Goal: Download file/media

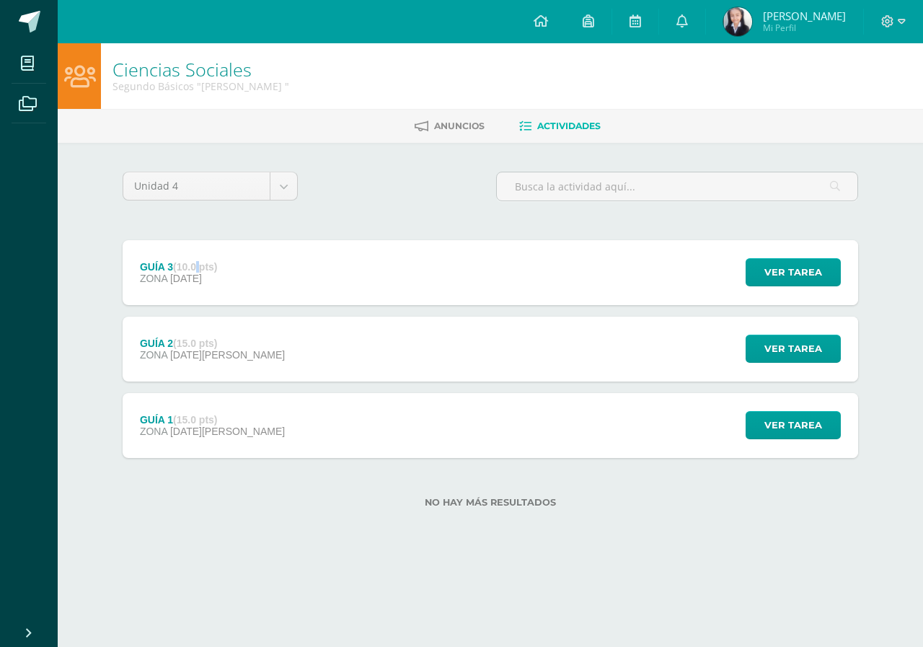
click at [198, 269] on strong "(10.0 pts)" at bounding box center [195, 267] width 44 height 12
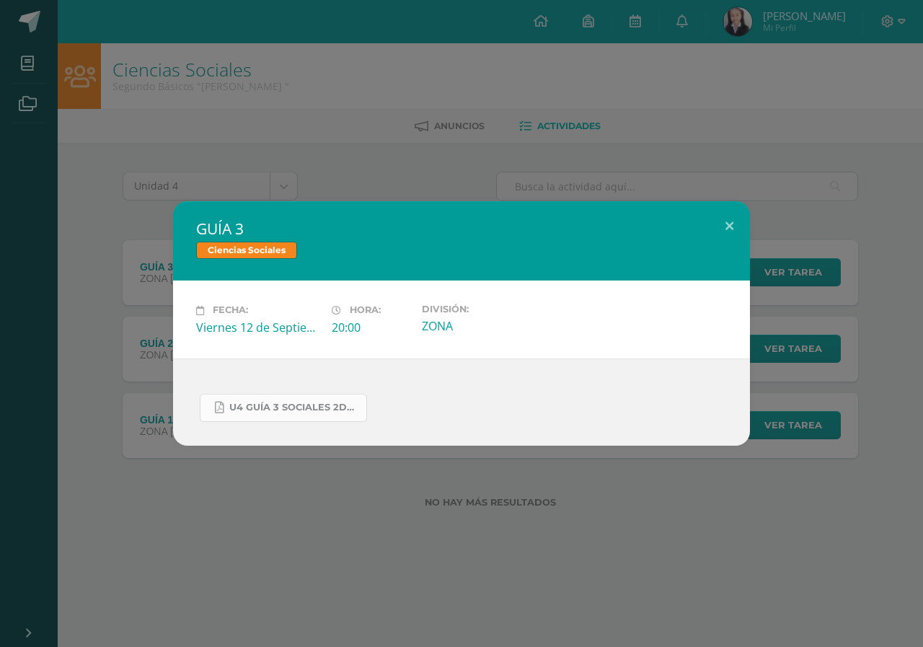
click at [268, 418] on link "U4 GUÍA 3 SOCIALES 2DO.pdf" at bounding box center [283, 408] width 167 height 28
click at [188, 154] on div "GUÍA 3 Ciencias Sociales Fecha: Viernes 12 de Septiembre Hora: 20:00 División: …" at bounding box center [461, 323] width 923 height 647
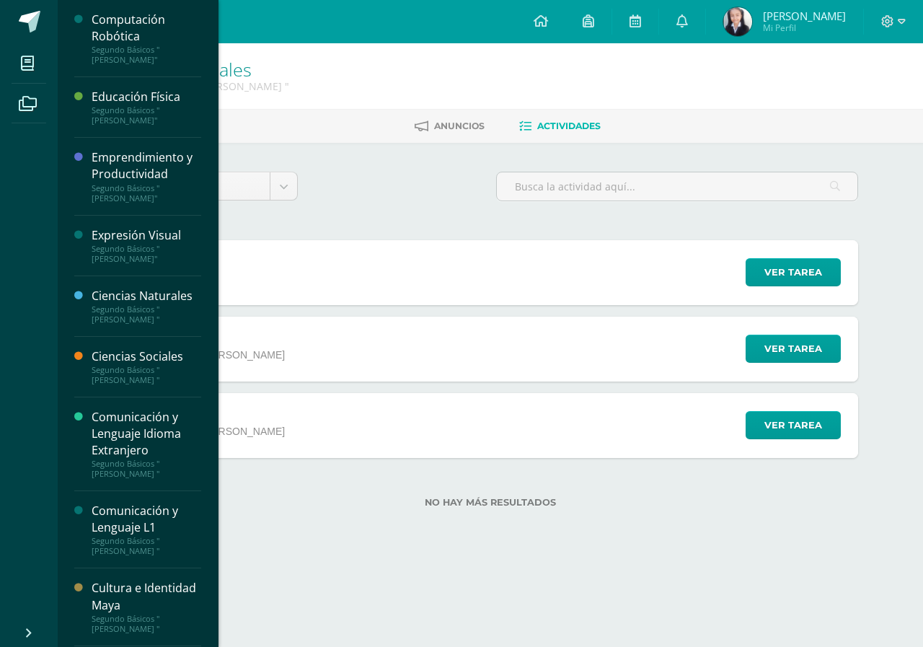
click at [129, 269] on div "Expresión Visual Segundo Básicos "Miguel Angel"" at bounding box center [137, 246] width 127 height 61
click at [150, 250] on div "Segundo Básicos "[PERSON_NAME]"" at bounding box center [147, 254] width 110 height 20
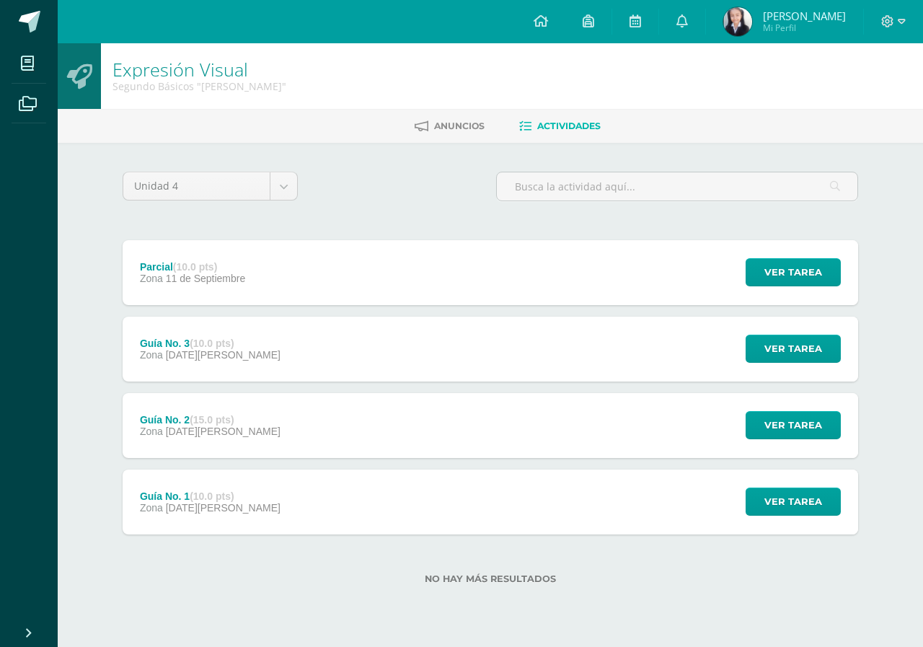
click at [231, 269] on div "Parcial (10.0 pts)" at bounding box center [192, 267] width 105 height 12
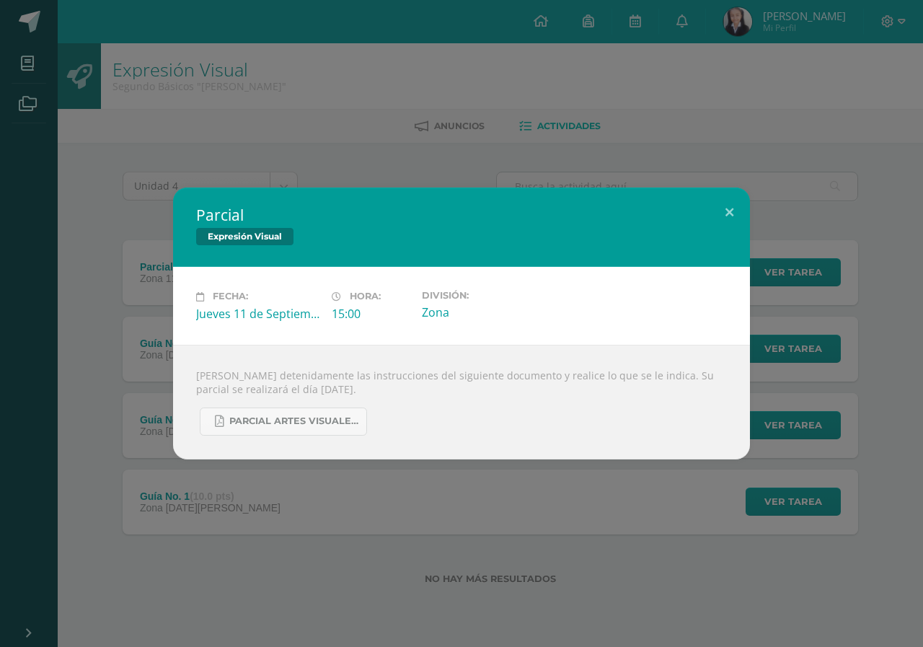
click at [106, 452] on div "Parcial Expresión Visual Fecha: [DATE] Hora: 15:00 División: Zona" at bounding box center [462, 323] width 912 height 271
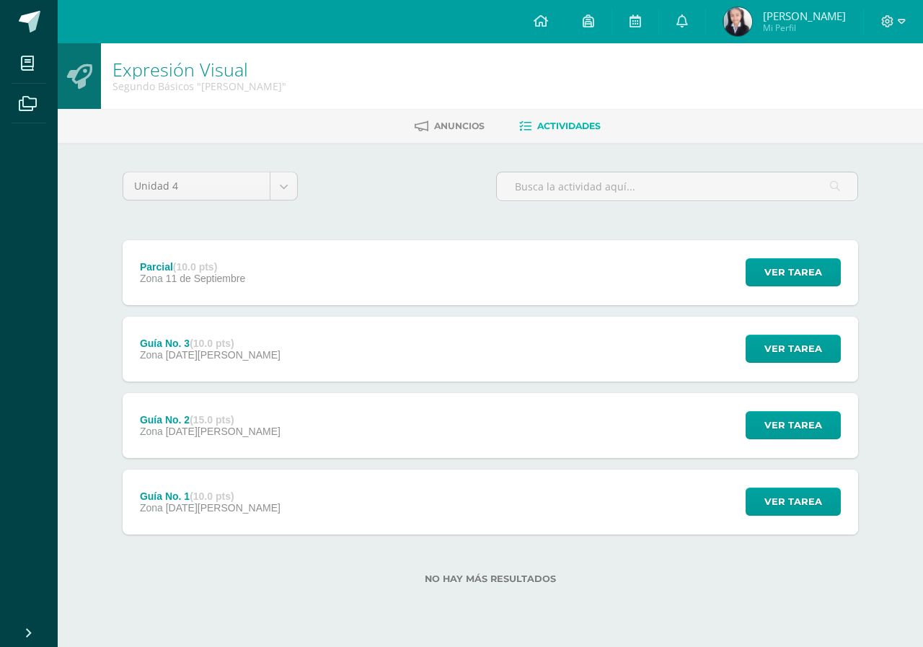
click at [227, 254] on div "Parcial (10.0 pts) Zona [DATE]" at bounding box center [193, 272] width 140 height 65
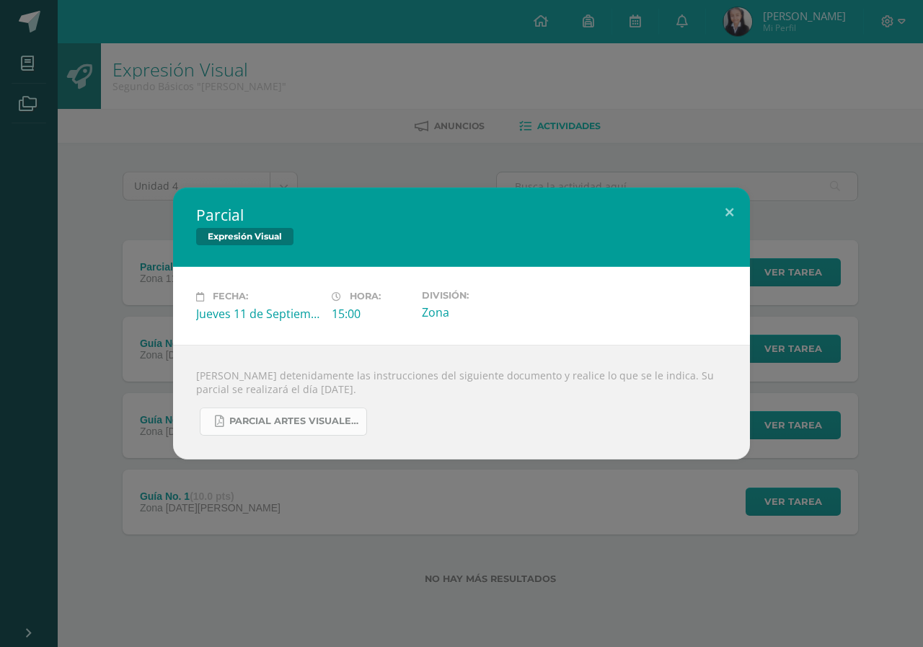
click at [275, 428] on link "PARCIAL ARTES VISUALES. IV BIM.docx.pdf" at bounding box center [283, 421] width 167 height 28
